Goal: Information Seeking & Learning: Learn about a topic

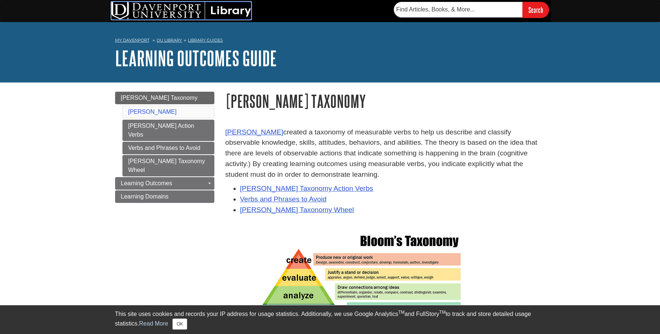
click at [188, 15] on img at bounding box center [181, 11] width 140 height 18
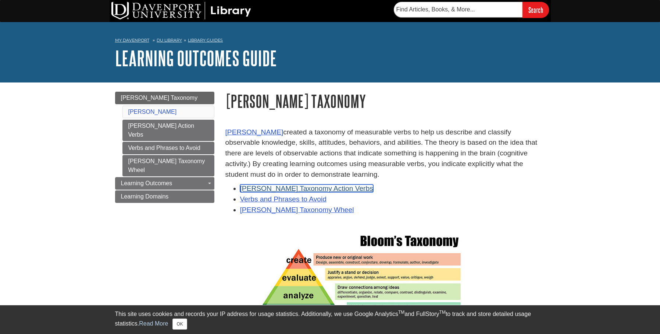
click at [281, 189] on link "Bloom's Taxonomy Action Verbs" at bounding box center [306, 188] width 133 height 8
click at [278, 200] on link "Verbs and Phrases to Avoid" at bounding box center [283, 199] width 86 height 8
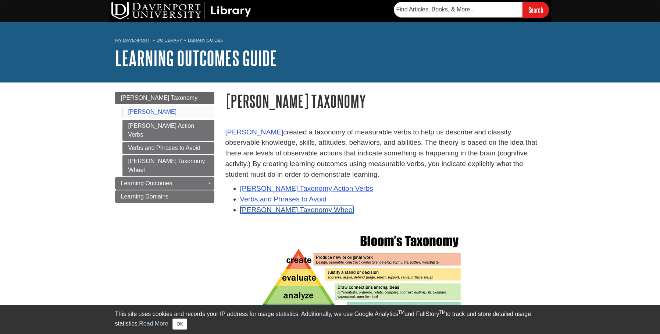
click at [278, 212] on link "[PERSON_NAME] Taxonomy Wheel" at bounding box center [297, 210] width 114 height 8
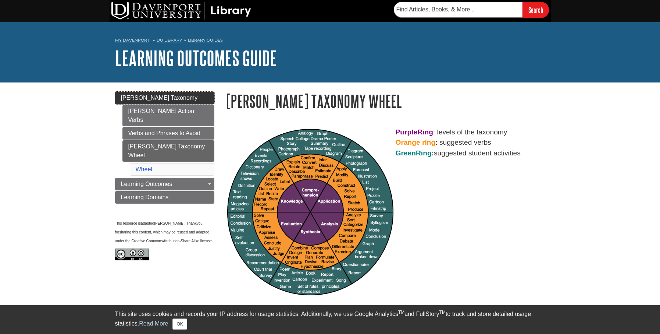
click at [146, 100] on span "[PERSON_NAME] Taxonomy" at bounding box center [159, 97] width 77 height 6
